Goal: Task Accomplishment & Management: Complete application form

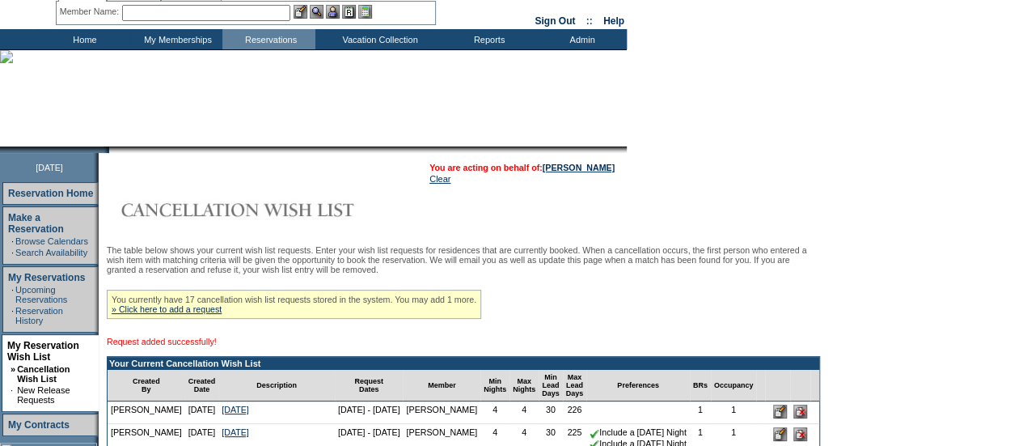
scroll to position [63, 0]
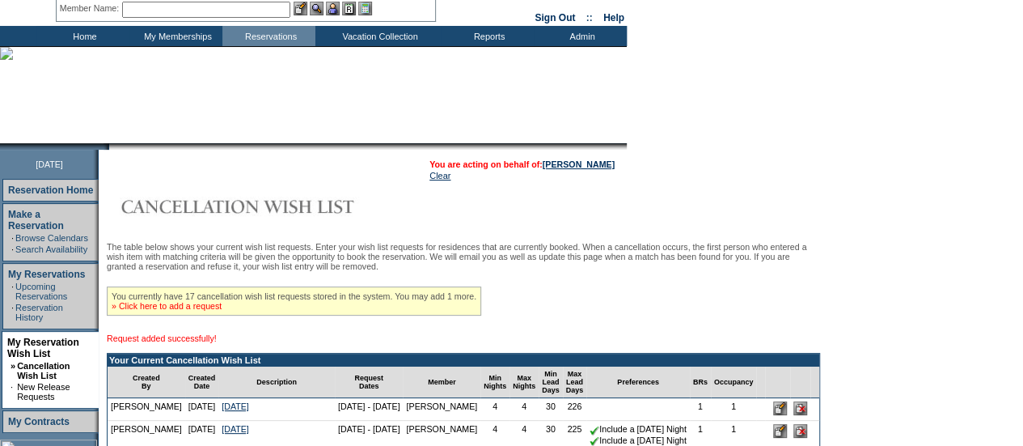
click at [203, 308] on link "» Click here to add a request" at bounding box center [167, 306] width 110 height 10
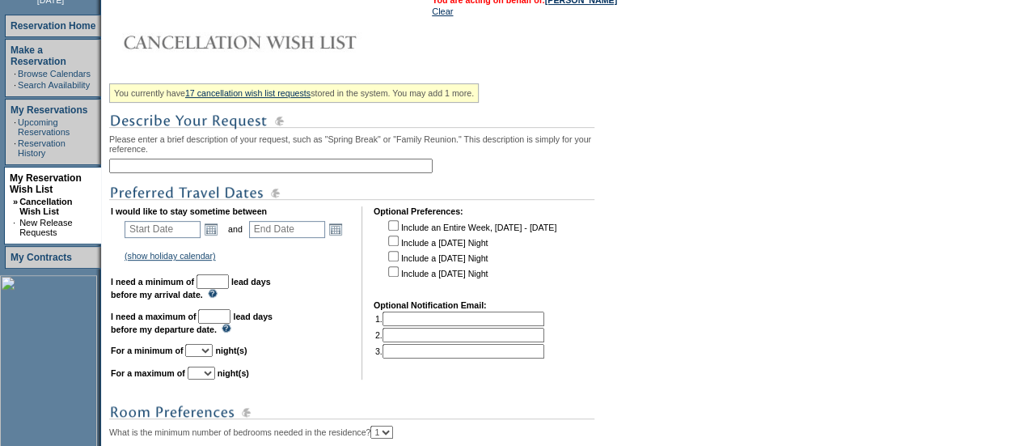
scroll to position [231, 0]
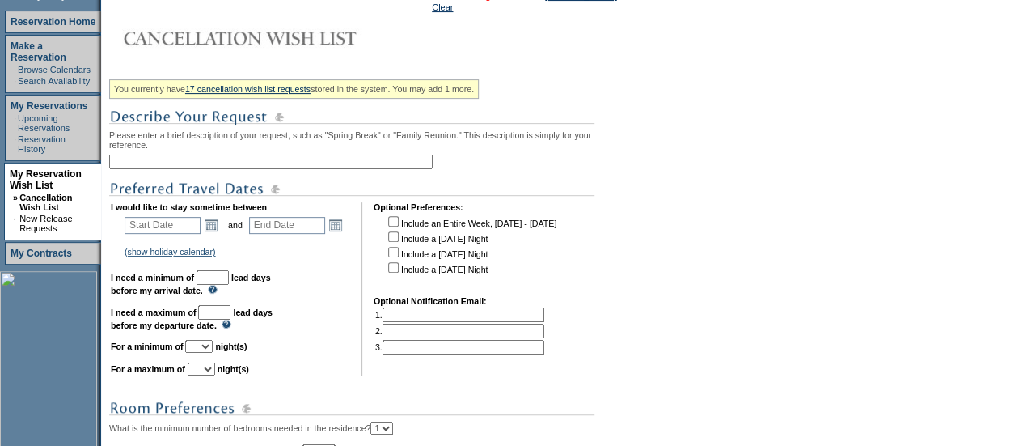
click at [235, 169] on input "text" at bounding box center [271, 162] width 324 height 15
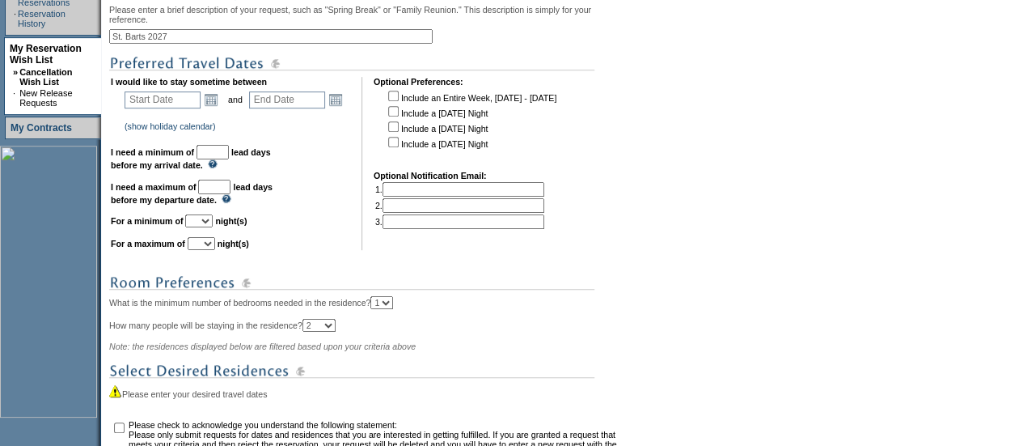
scroll to position [358, 0]
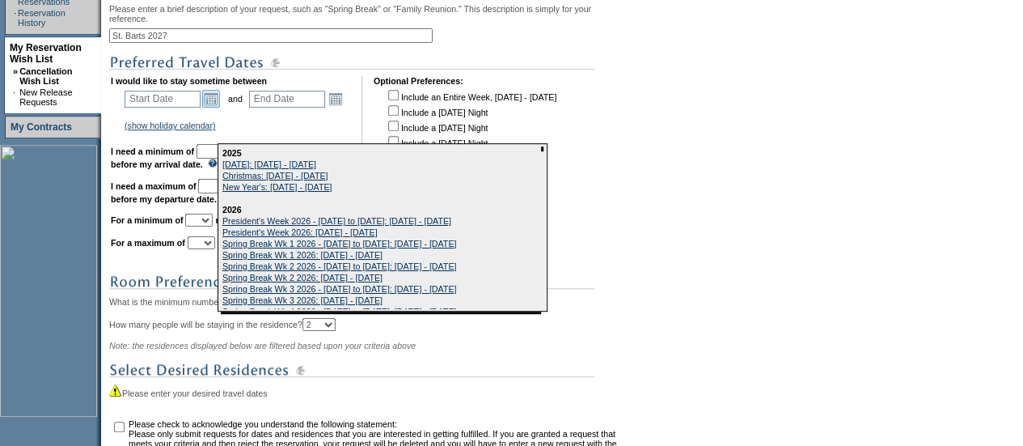
type input "St. Barts 2027"
click at [214, 108] on link "Open the calendar popup." at bounding box center [211, 99] width 18 height 18
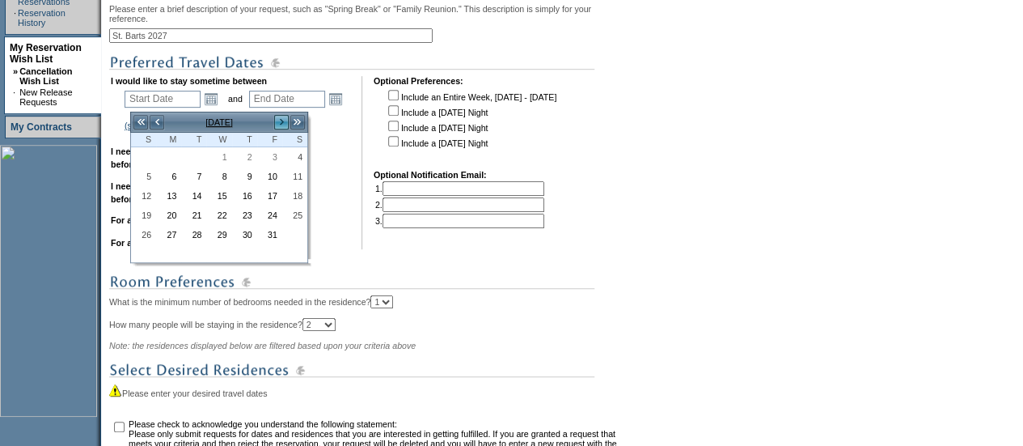
click at [279, 125] on link ">" at bounding box center [281, 122] width 16 height 16
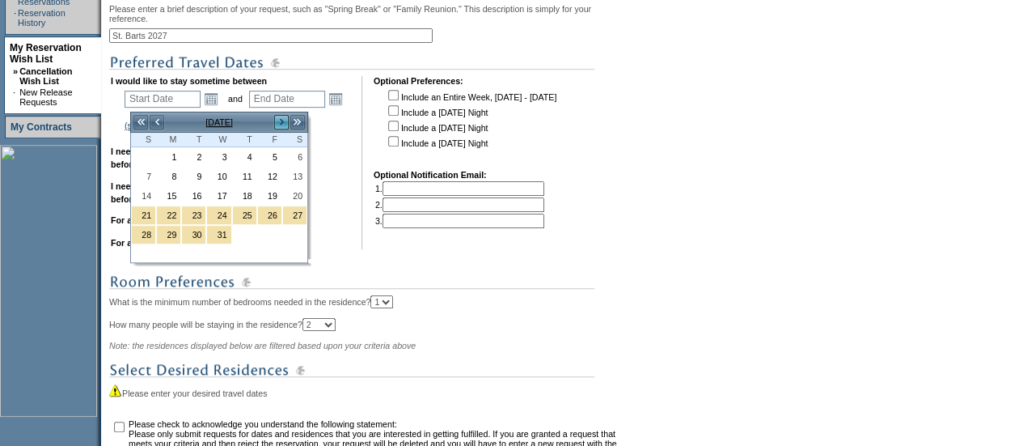
click at [279, 125] on link ">" at bounding box center [281, 122] width 16 height 16
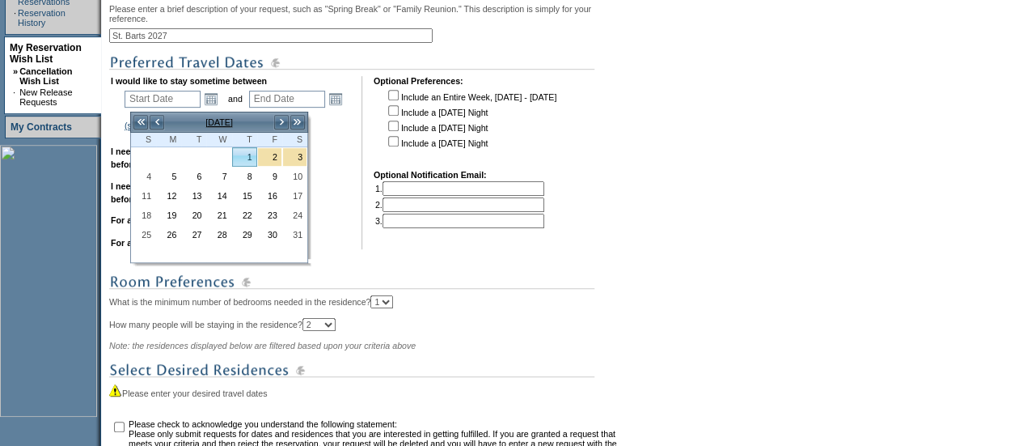
click at [242, 162] on link "1" at bounding box center [244, 157] width 23 height 18
click at [247, 155] on link "1" at bounding box center [244, 157] width 23 height 18
type input "[DATE]"
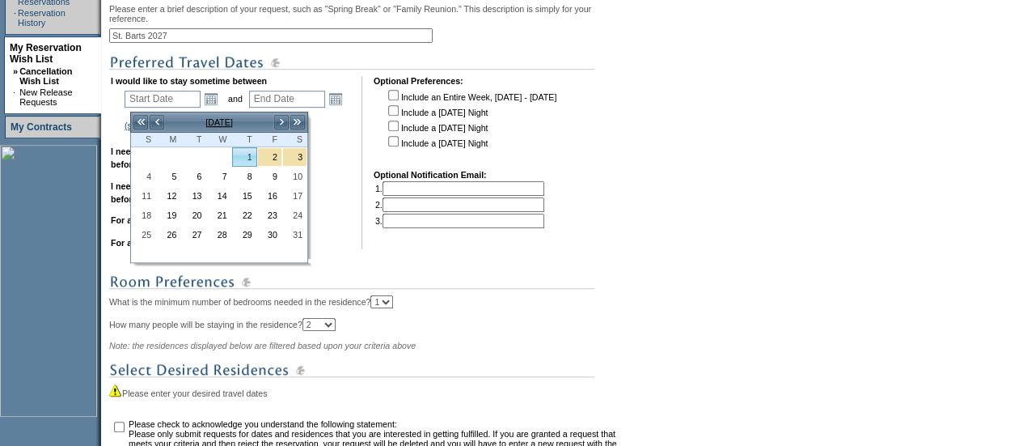
type input "[DATE]"
type input "94"
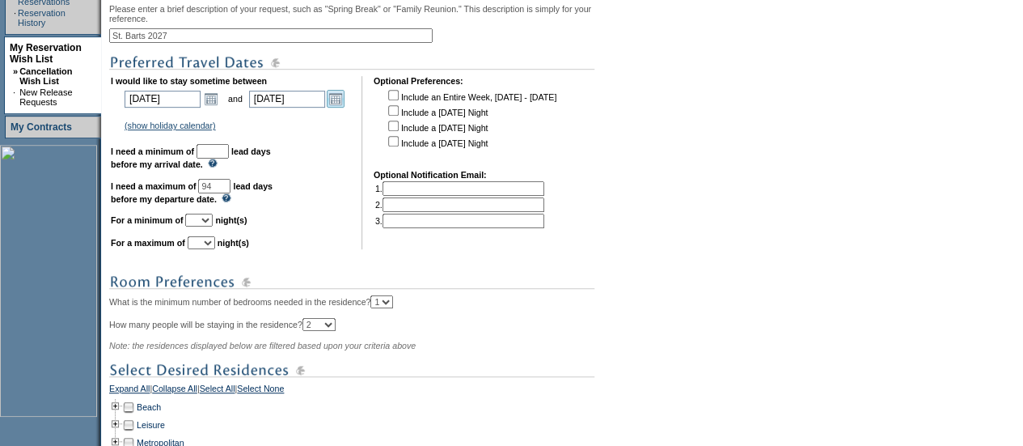
click at [335, 104] on link "Open the calendar popup." at bounding box center [336, 99] width 18 height 18
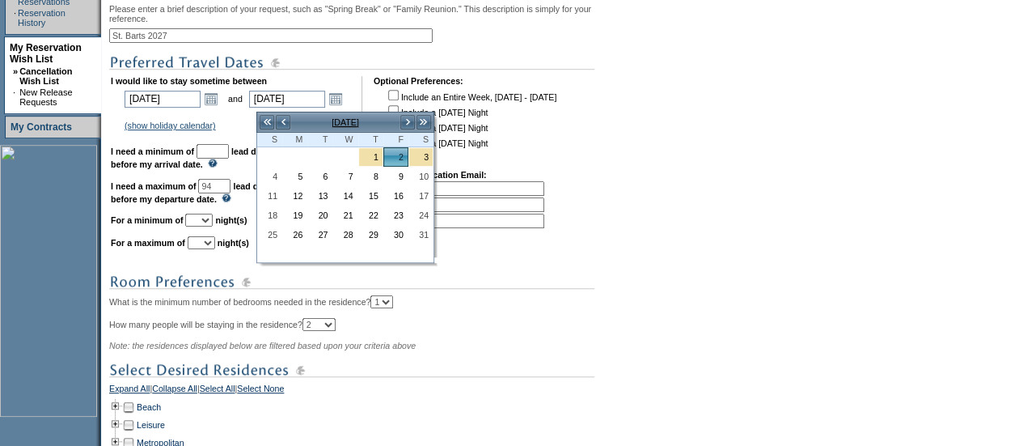
click at [407, 130] on td ">" at bounding box center [408, 122] width 16 height 18
click at [407, 123] on link ">" at bounding box center [408, 122] width 16 height 16
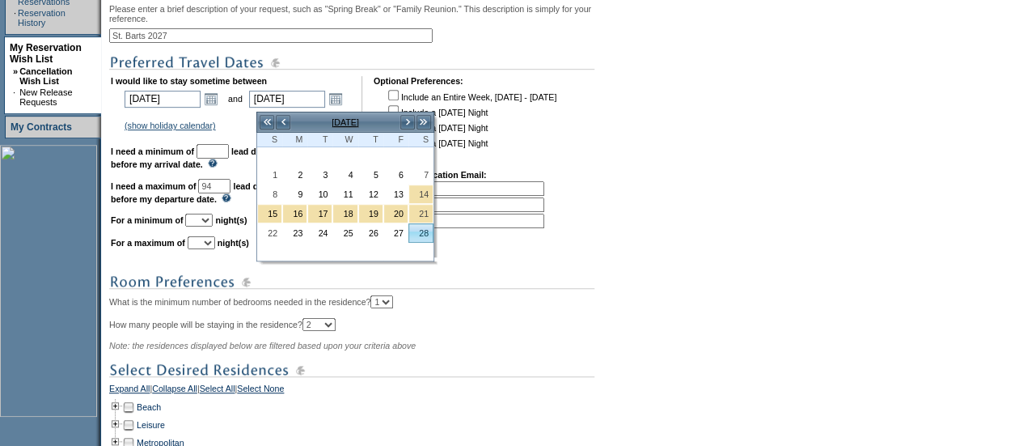
click at [425, 224] on link "28" at bounding box center [420, 233] width 23 height 18
type input "[DATE]"
type input "151"
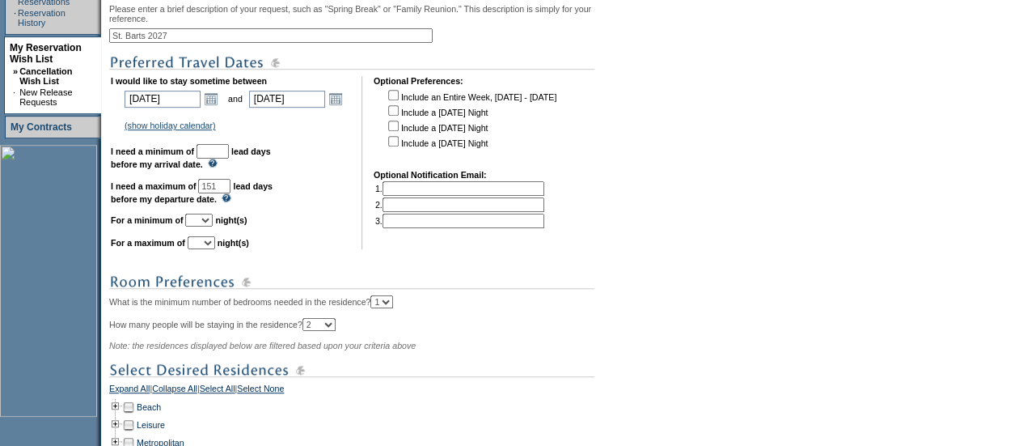
click at [229, 156] on input "text" at bounding box center [213, 151] width 32 height 15
click at [212, 104] on link "Open the calendar popup." at bounding box center [211, 99] width 18 height 18
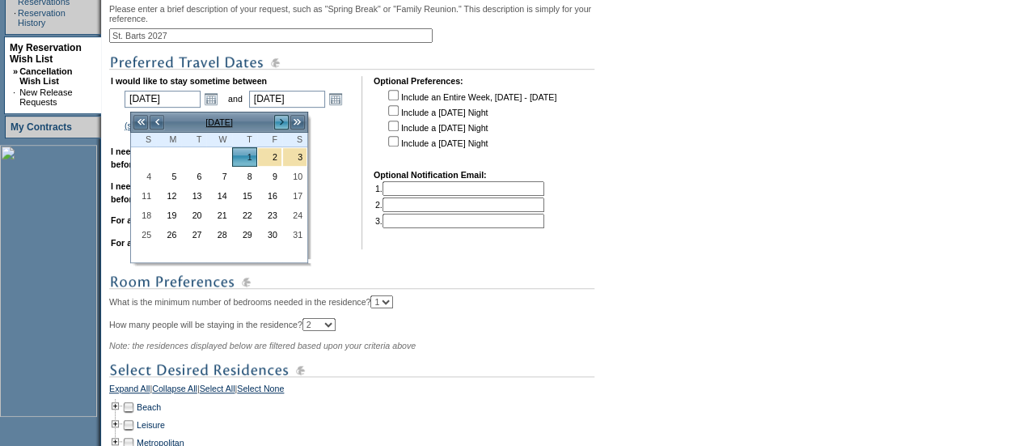
click at [286, 126] on link ">" at bounding box center [281, 122] width 16 height 16
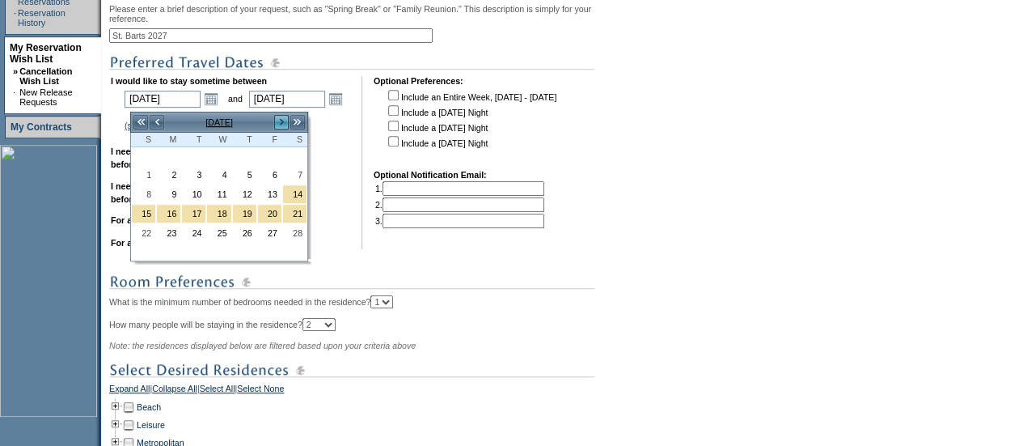
click at [286, 126] on link ">" at bounding box center [281, 122] width 16 height 16
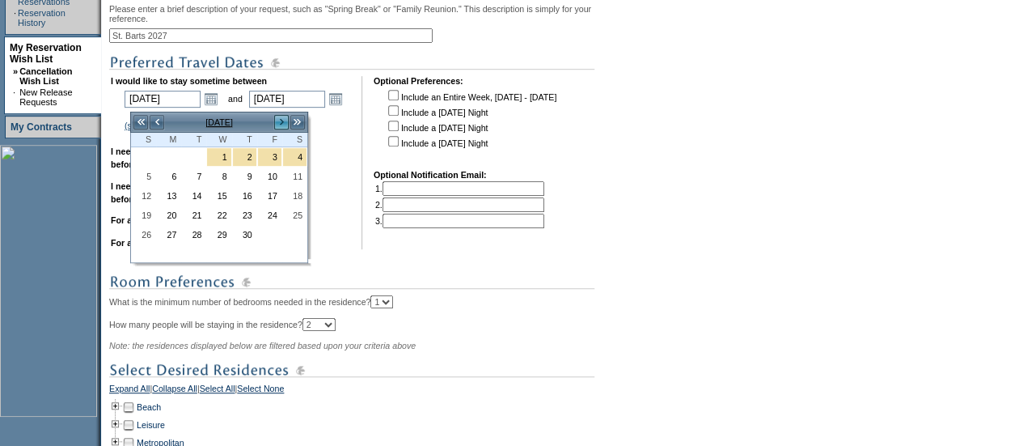
click at [286, 126] on link ">" at bounding box center [281, 122] width 16 height 16
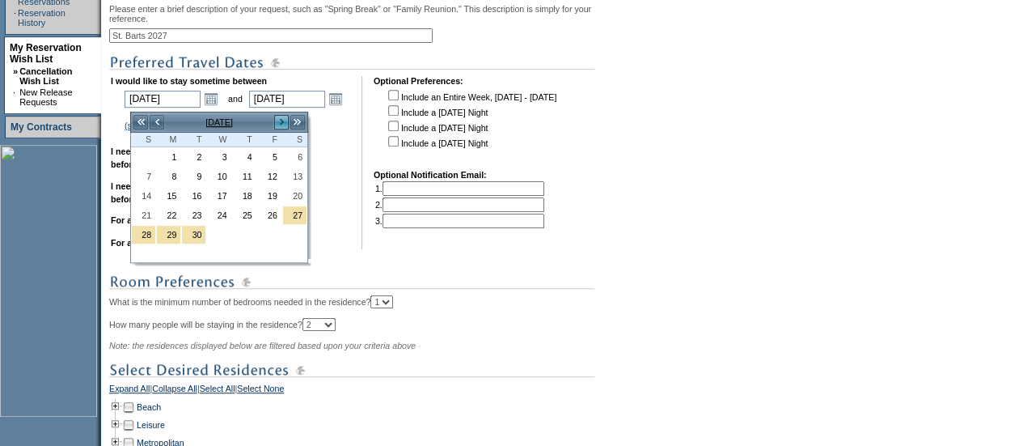
click at [286, 126] on link ">" at bounding box center [281, 122] width 16 height 16
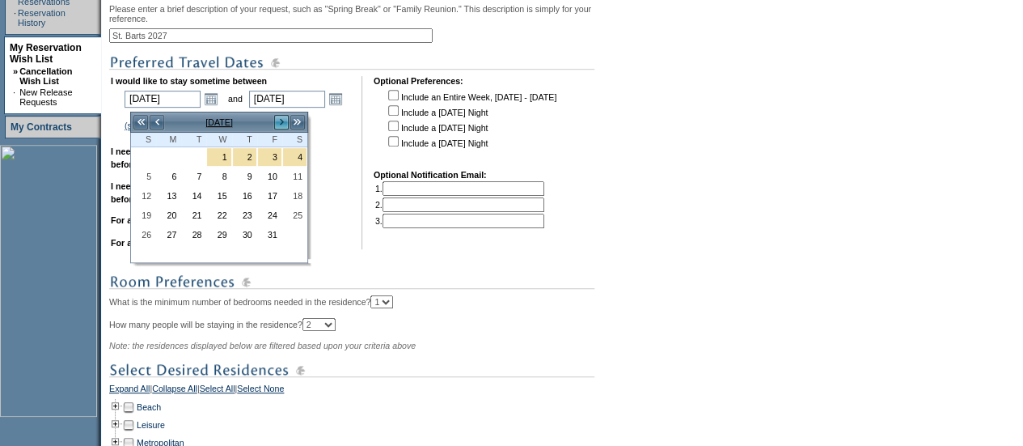
click at [286, 126] on link ">" at bounding box center [281, 122] width 16 height 16
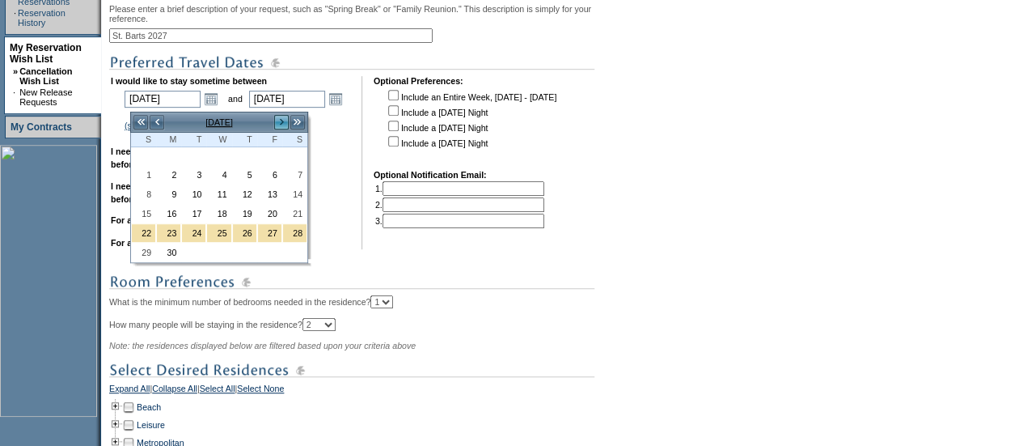
click at [286, 126] on link ">" at bounding box center [281, 122] width 16 height 16
click at [276, 156] on link "1" at bounding box center [269, 157] width 23 height 18
type input "[DATE]"
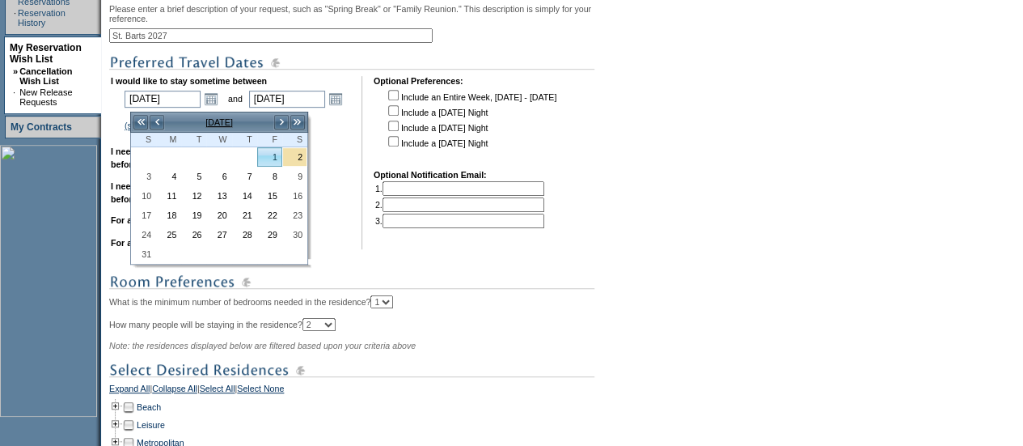
type input "[DATE]"
type input "459"
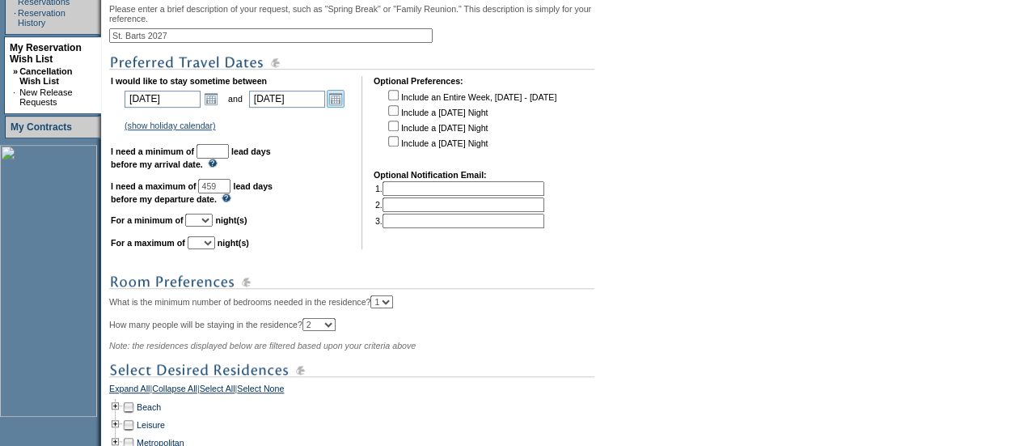
click at [343, 108] on link "Open the calendar popup." at bounding box center [336, 99] width 18 height 18
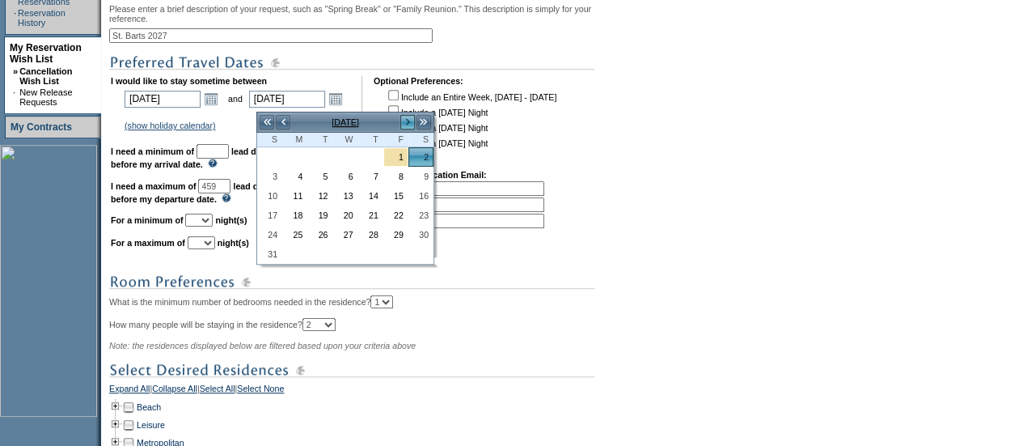
click at [408, 122] on link ">" at bounding box center [408, 122] width 16 height 16
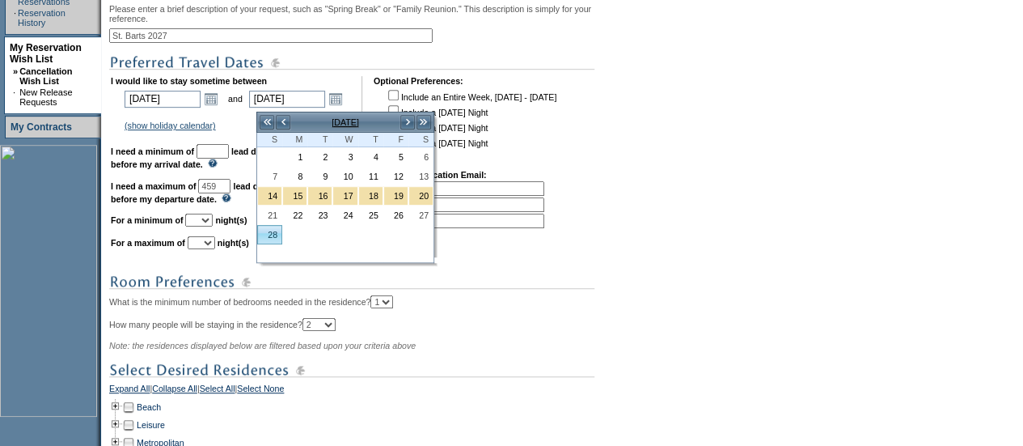
click at [265, 232] on link "28" at bounding box center [269, 235] width 23 height 18
type input "[DATE]"
type input "516"
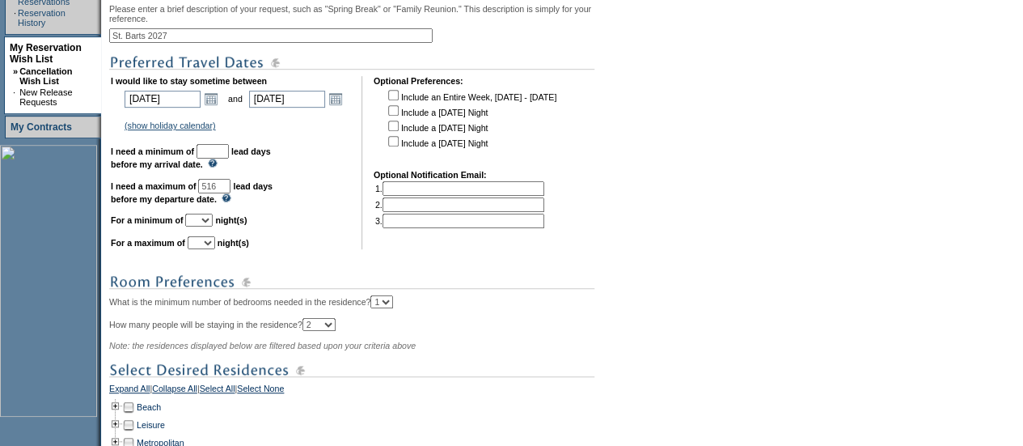
click at [229, 156] on input "text" at bounding box center [213, 151] width 32 height 15
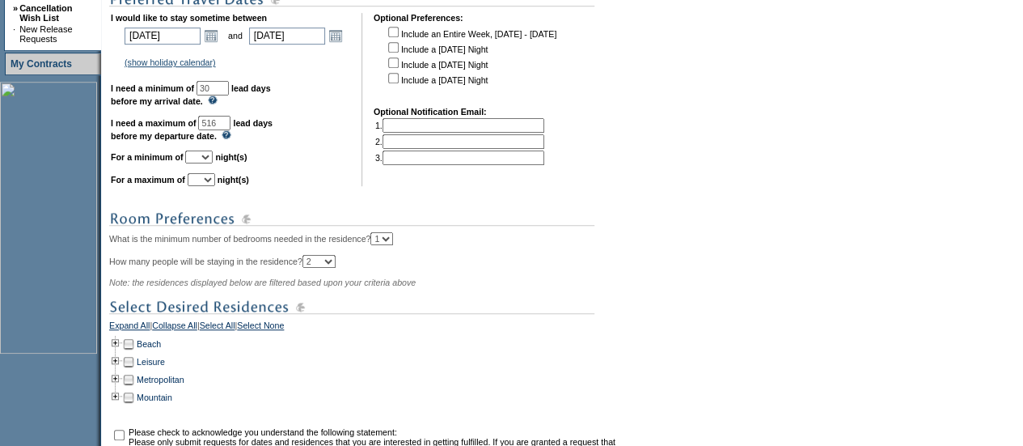
scroll to position [422, 0]
type input "30"
click at [213, 163] on select "1 2 3 4 5 6 7 8 9 10 11 12 13 14" at bounding box center [199, 156] width 28 height 13
select select "5"
click at [205, 157] on select "1 2 3 4 5 6 7 8 9 10 11 12 13 14" at bounding box center [199, 156] width 28 height 13
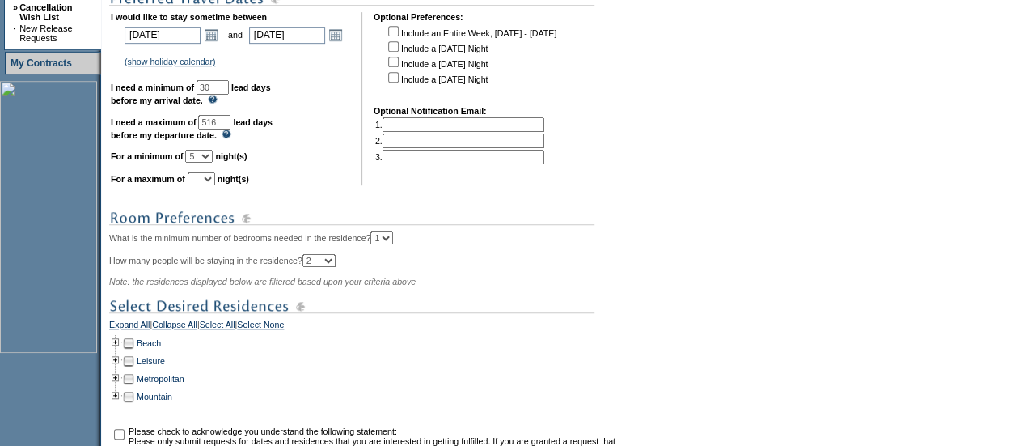
click at [215, 185] on select "1 2 3 4 5 6 7 8 9 10 11 12 13 14" at bounding box center [202, 178] width 28 height 13
select select "7"
click at [207, 180] on select "1 2 3 4 5 6 7 8 9 10 11 12 13 14" at bounding box center [202, 178] width 28 height 13
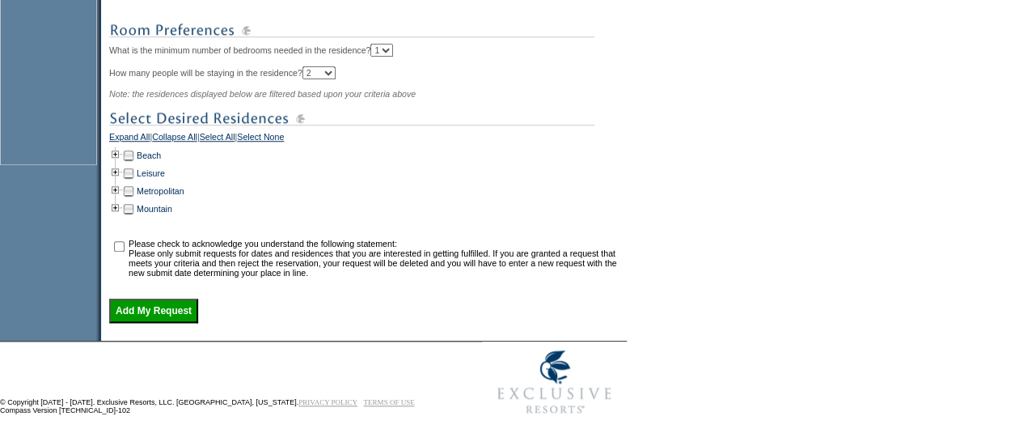
scroll to position [623, 0]
click at [122, 154] on td at bounding box center [115, 155] width 13 height 18
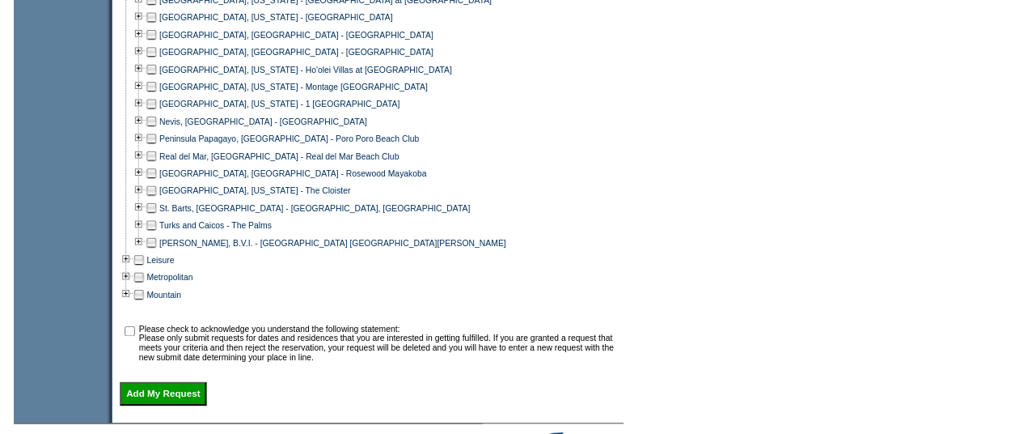
scroll to position [966, 0]
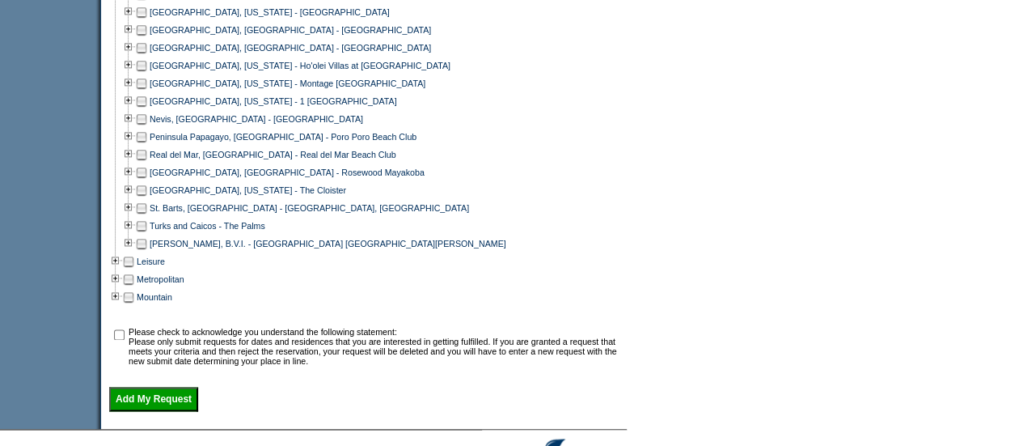
click at [144, 217] on td at bounding box center [141, 208] width 13 height 18
click at [125, 340] on input "checkbox" at bounding box center [119, 334] width 11 height 11
checkbox input "true"
click at [137, 407] on input "Add My Request" at bounding box center [153, 399] width 89 height 24
